Goal: Transaction & Acquisition: Purchase product/service

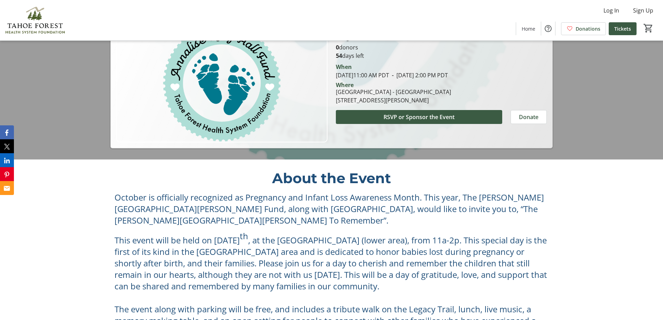
scroll to position [58, 0]
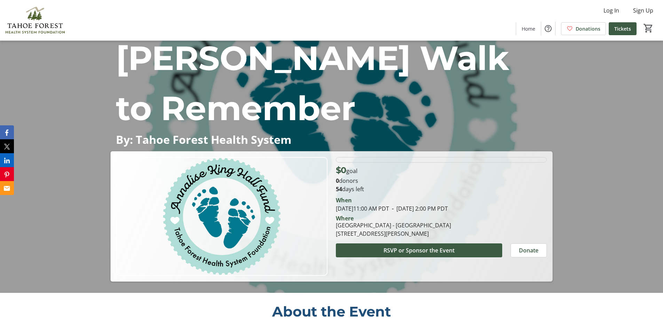
drag, startPoint x: 223, startPoint y: 287, endPoint x: 227, endPoint y: 287, distance: 3.8
click at [223, 301] on p "About the Event" at bounding box center [332, 311] width 434 height 21
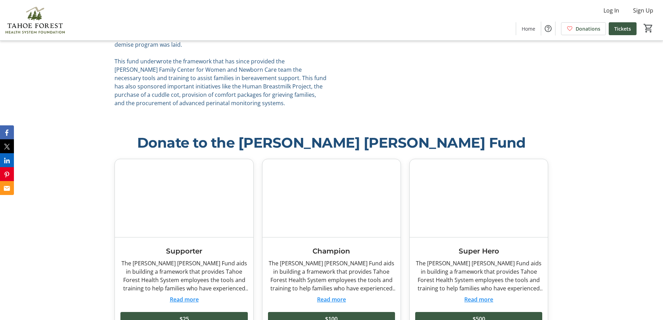
scroll to position [685, 0]
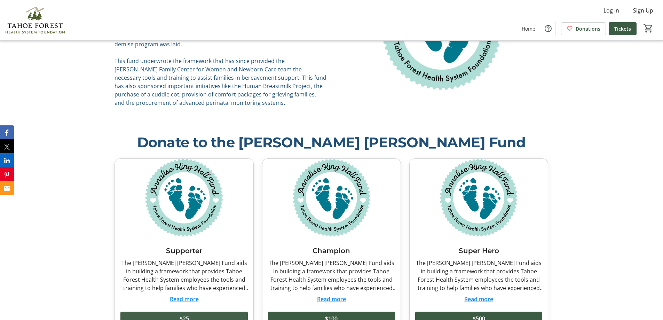
click at [194, 310] on span at bounding box center [184, 318] width 127 height 17
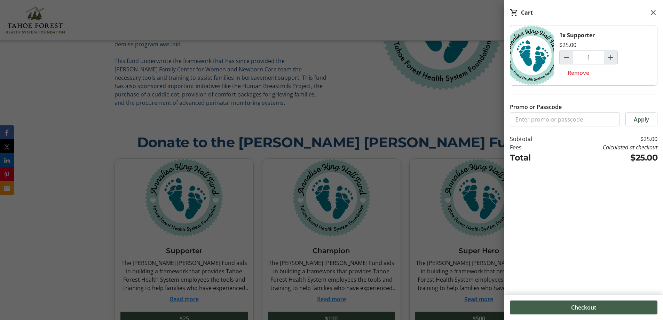
click at [595, 308] on span "Checkout" at bounding box center [584, 307] width 25 height 8
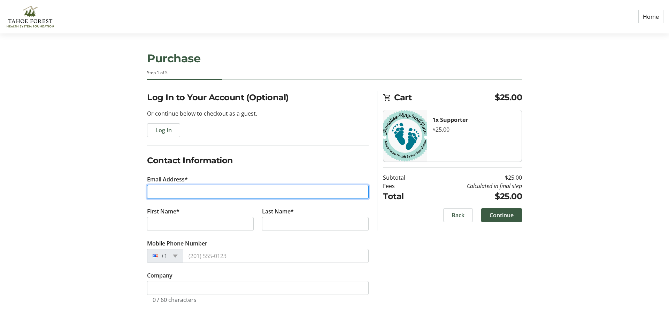
click at [178, 195] on input "Email Address*" at bounding box center [258, 192] width 222 height 14
type input "[EMAIL_ADDRESS][DOMAIN_NAME]"
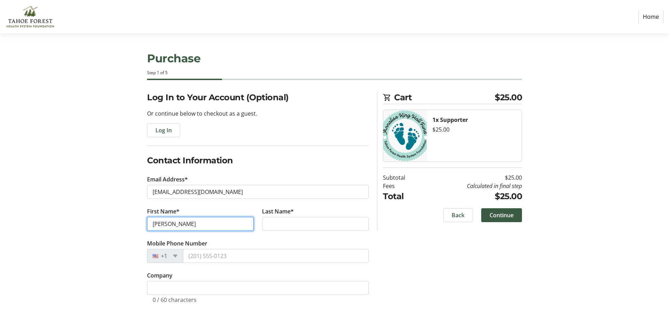
type input "[PERSON_NAME]"
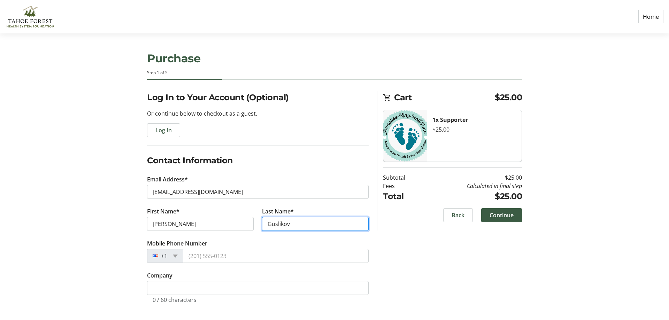
type input "Guslikov"
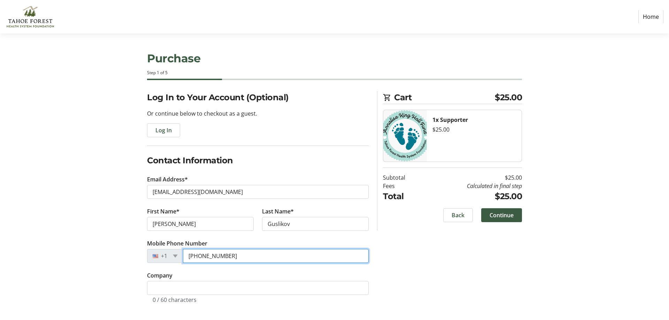
type input "[PHONE_NUMBER]"
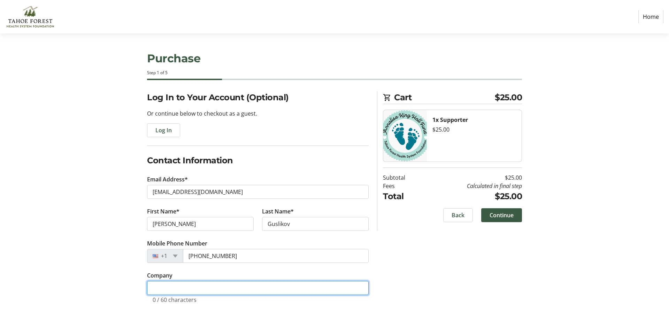
click at [196, 287] on input "Company" at bounding box center [258, 288] width 222 height 14
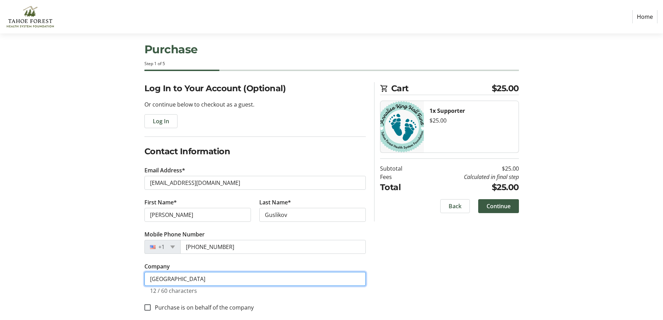
scroll to position [17, 0]
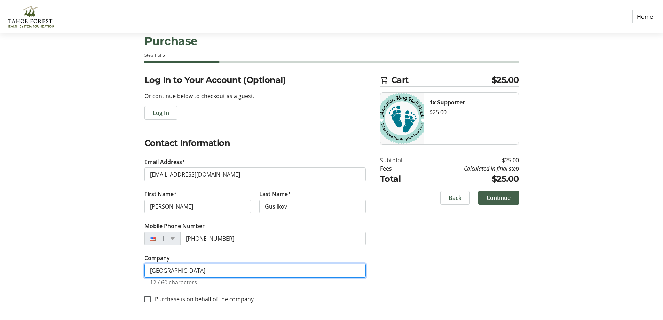
type input "[GEOGRAPHIC_DATA]"
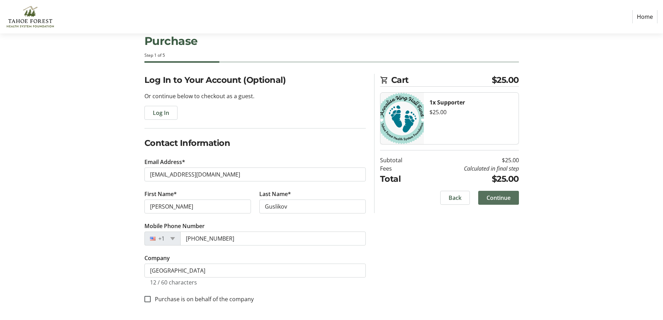
click at [508, 197] on span "Continue" at bounding box center [499, 198] width 24 height 8
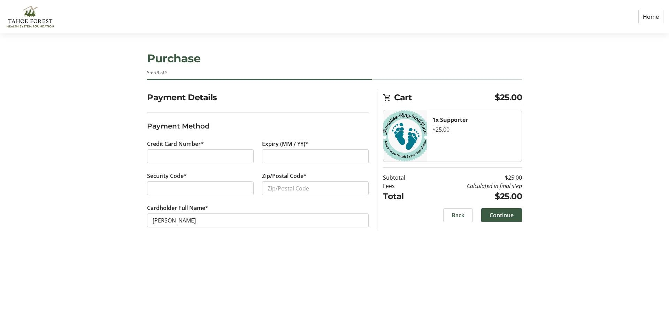
click at [283, 151] on div at bounding box center [315, 156] width 107 height 14
click at [278, 192] on input "Zip/Postal Code*" at bounding box center [315, 188] width 107 height 14
type input "95691"
click at [507, 220] on span at bounding box center [501, 215] width 41 height 17
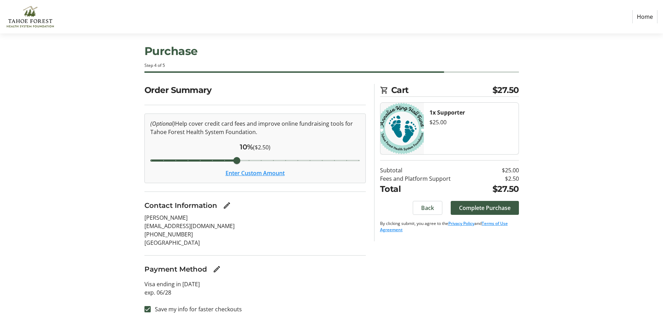
scroll to position [9, 0]
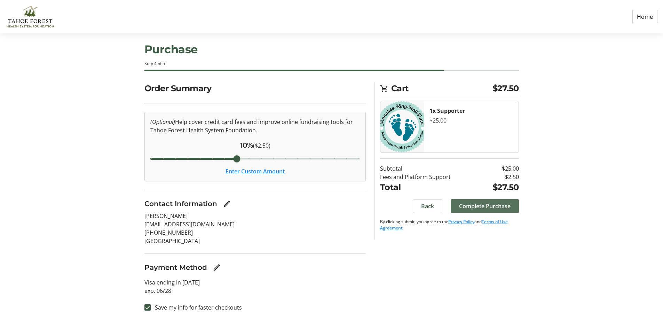
click at [511, 208] on span at bounding box center [485, 206] width 68 height 17
